Goal: Contribute content: Add original content to the website for others to see

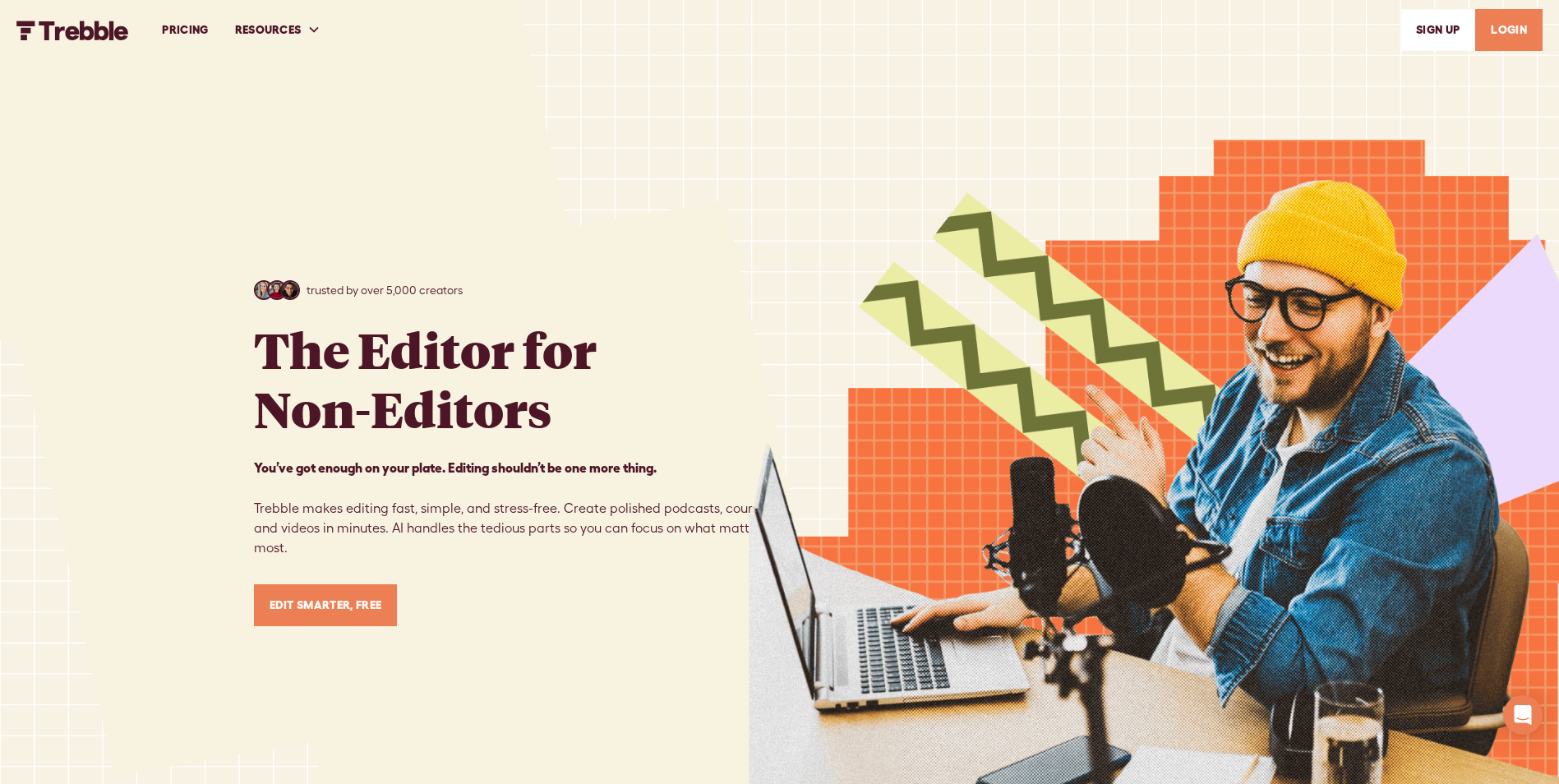
click at [1499, 30] on link "LOGIN" at bounding box center [1508, 30] width 68 height 42
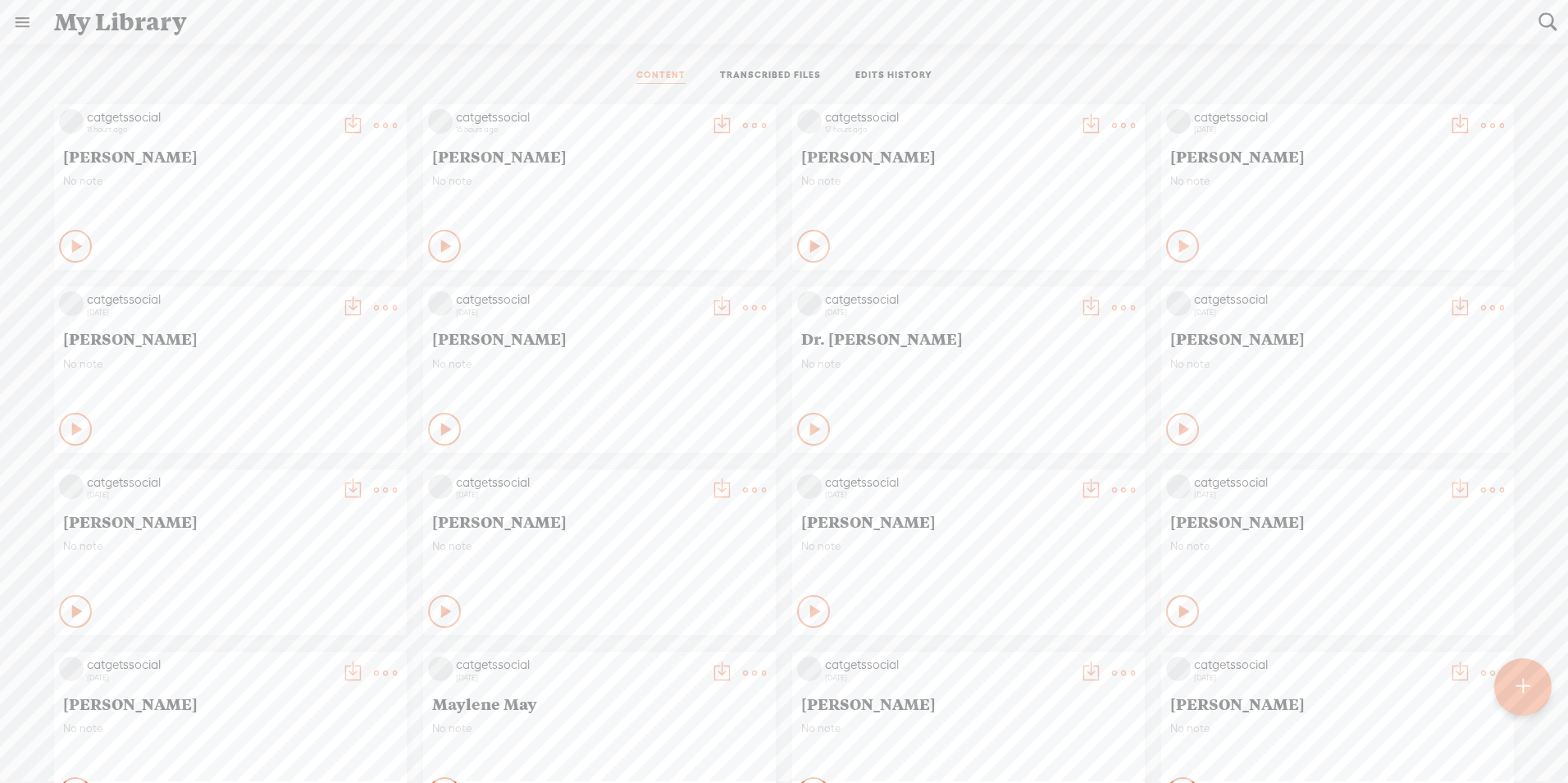
click at [374, 116] on t at bounding box center [385, 125] width 23 height 23
click at [320, 299] on link "Download as..." at bounding box center [295, 294] width 164 height 38
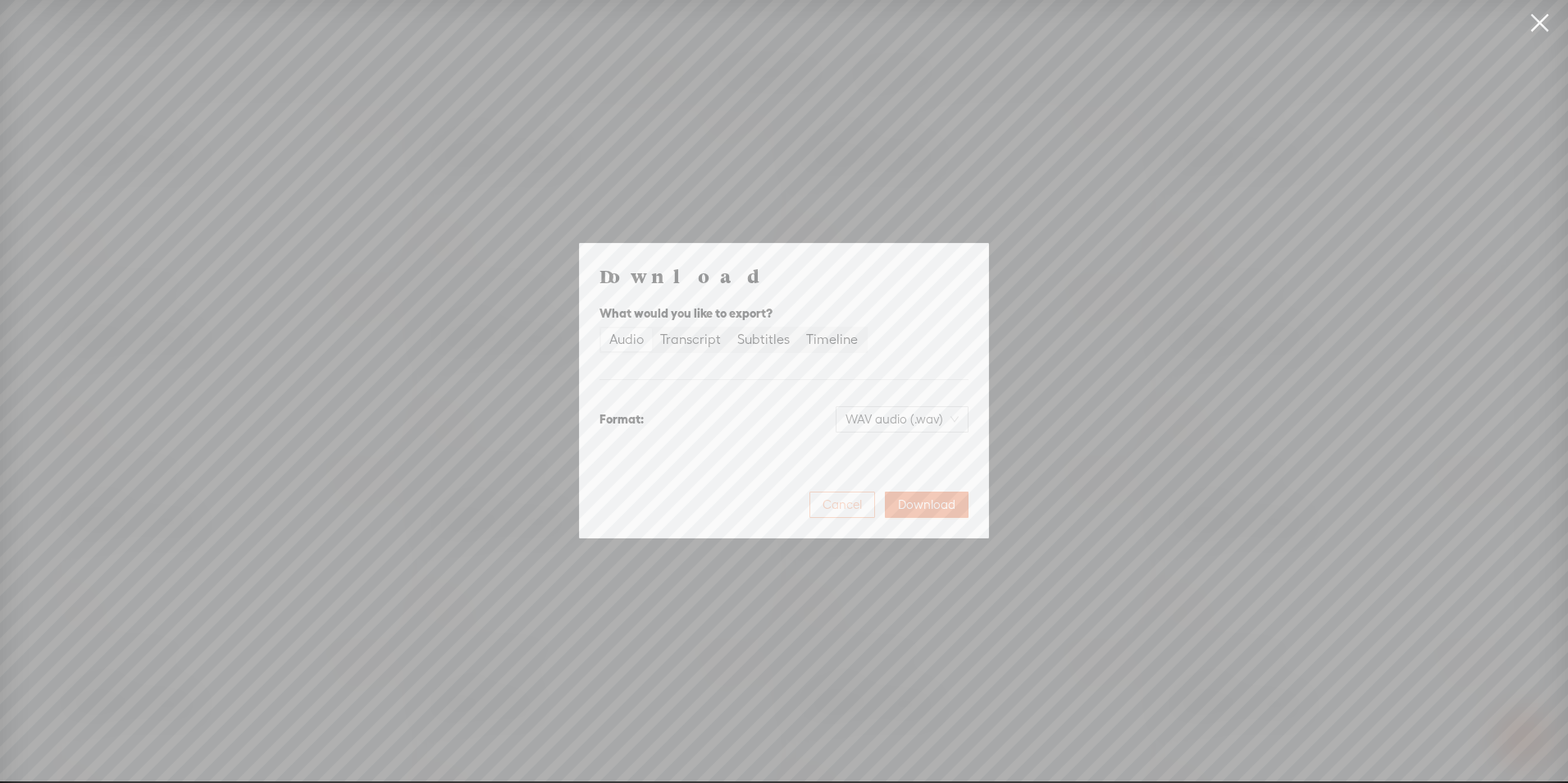
click at [837, 503] on span "Cancel" at bounding box center [843, 504] width 39 height 16
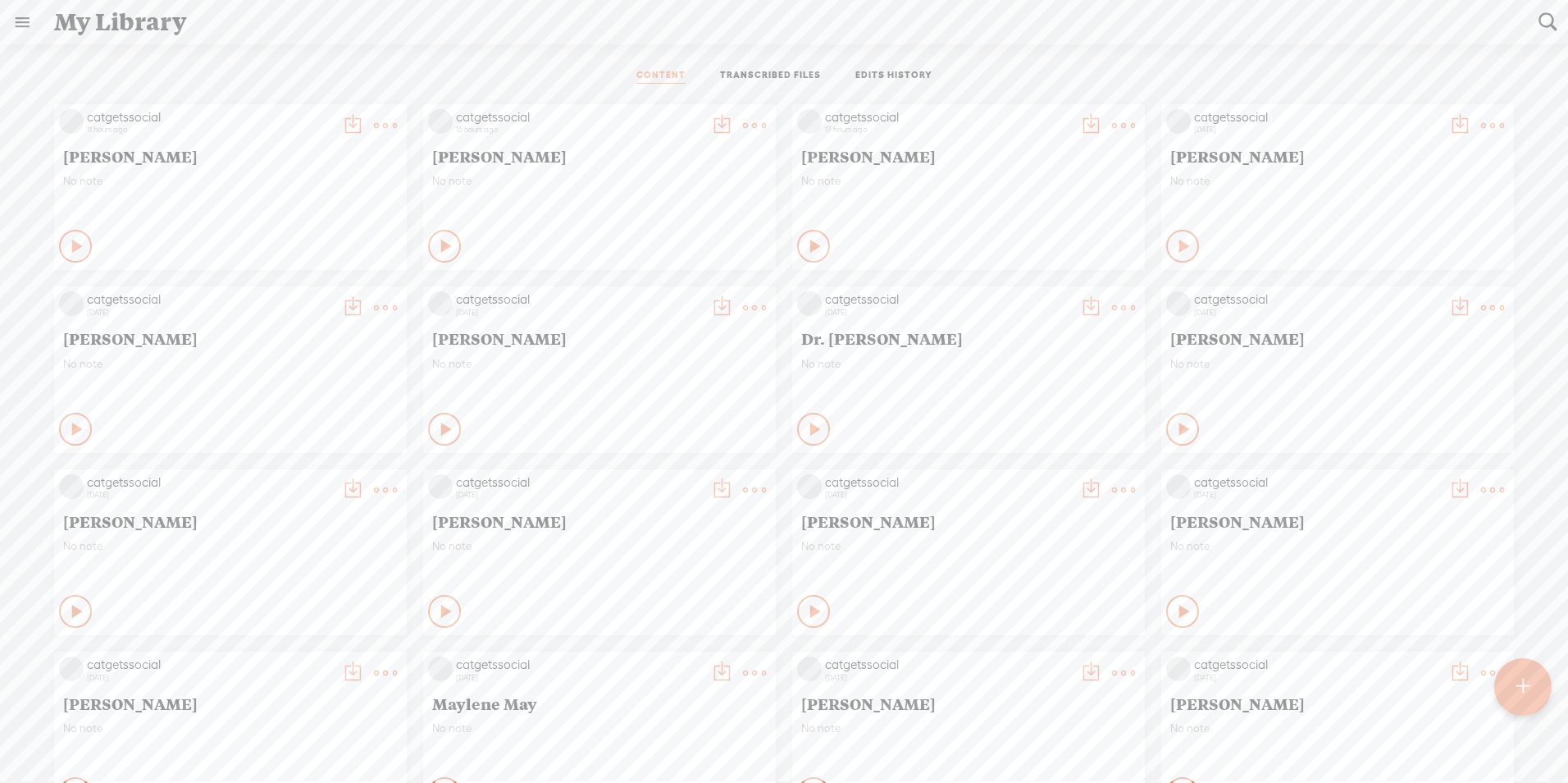
click at [376, 122] on t at bounding box center [385, 125] width 23 height 23
click at [268, 185] on link "Edit" at bounding box center [295, 181] width 164 height 38
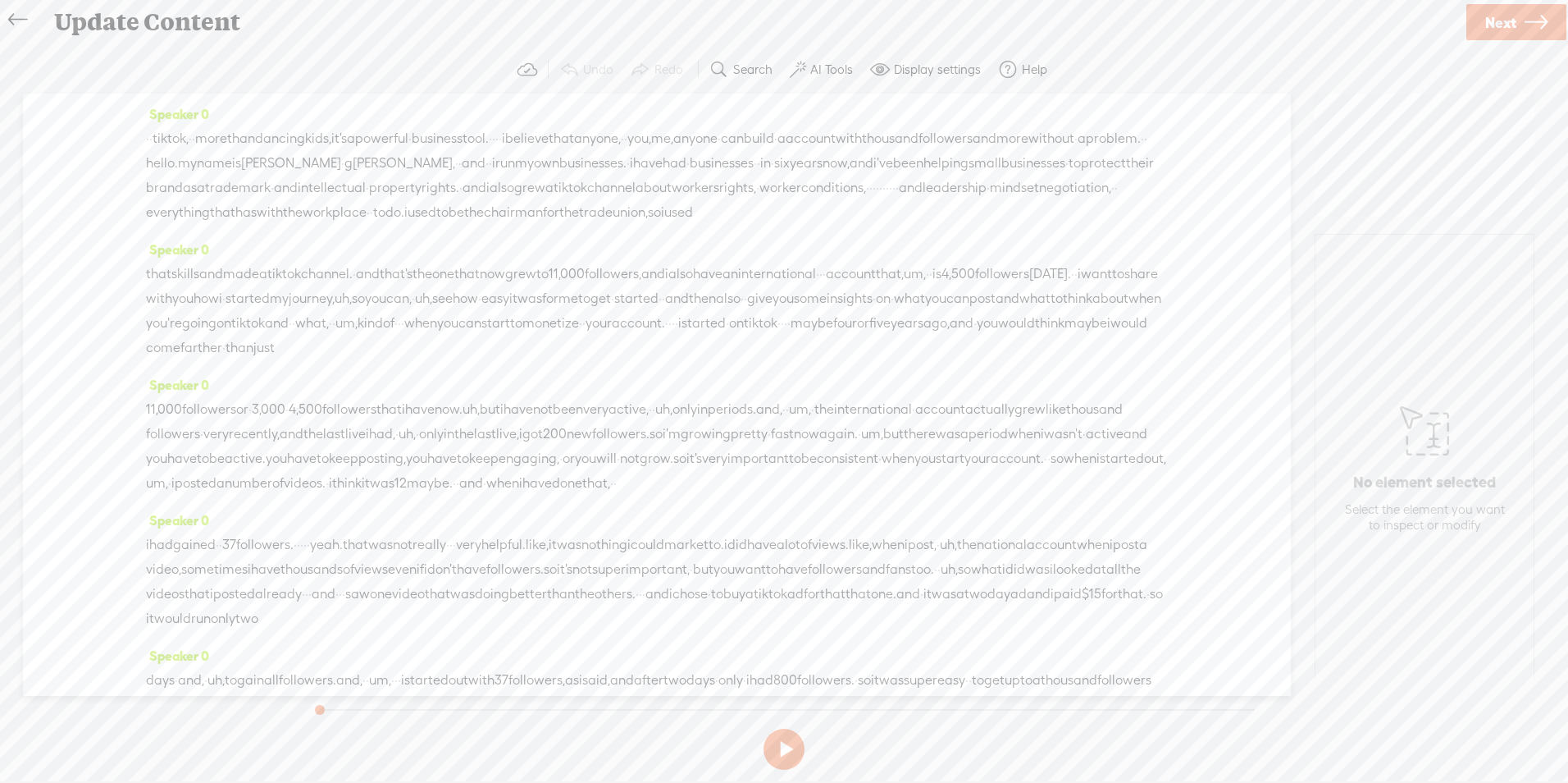
click at [813, 70] on label "AI Tools" at bounding box center [831, 69] width 43 height 16
click at [1513, 21] on span "Next" at bounding box center [1501, 22] width 31 height 42
click at [1512, 19] on span "Finish" at bounding box center [1508, 22] width 38 height 42
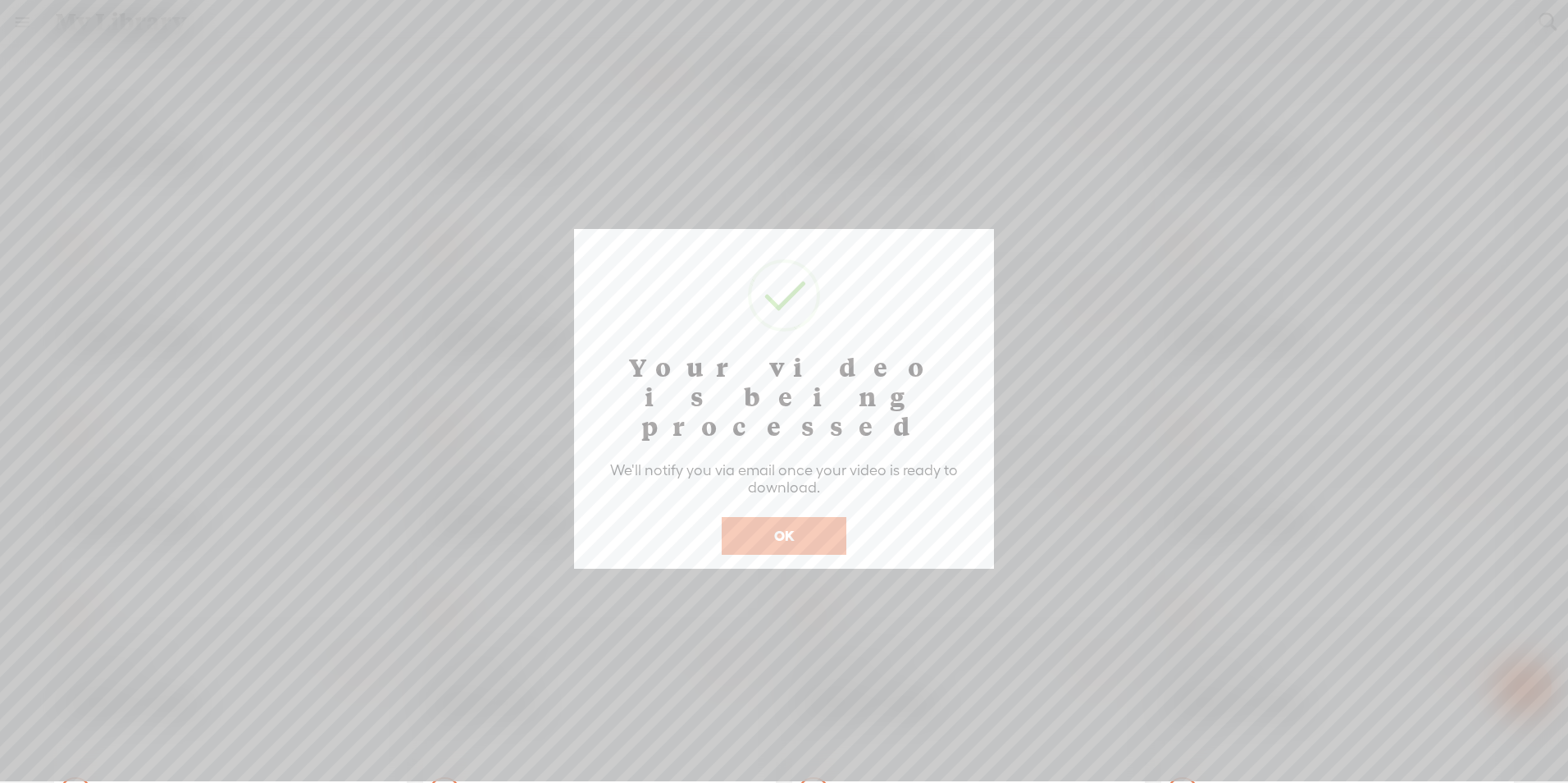
click at [813, 517] on button "OK" at bounding box center [784, 536] width 125 height 38
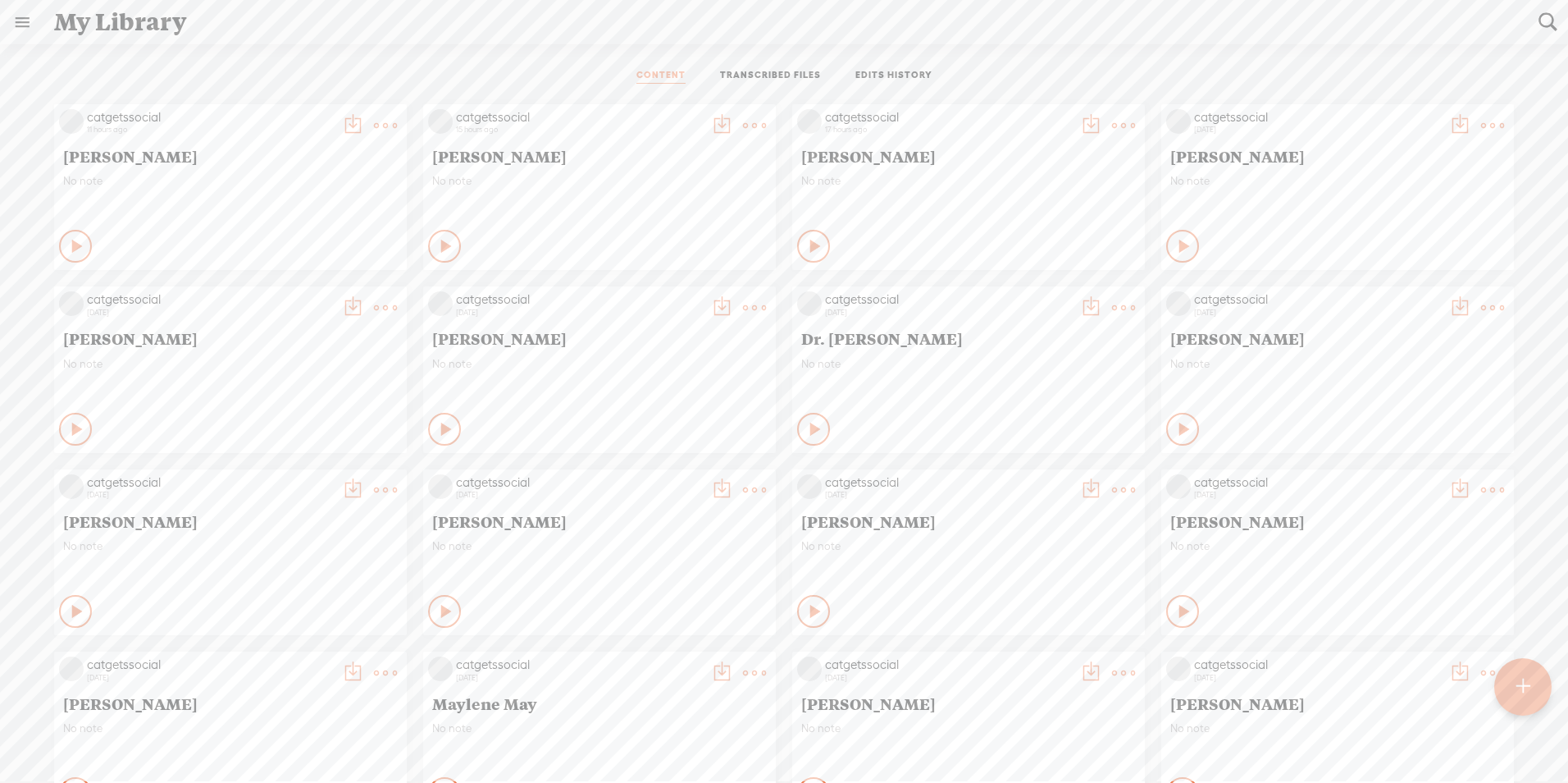
click at [376, 126] on t at bounding box center [385, 125] width 23 height 23
click at [289, 326] on link "Download as..." at bounding box center [295, 331] width 164 height 38
